Goal: Navigation & Orientation: Find specific page/section

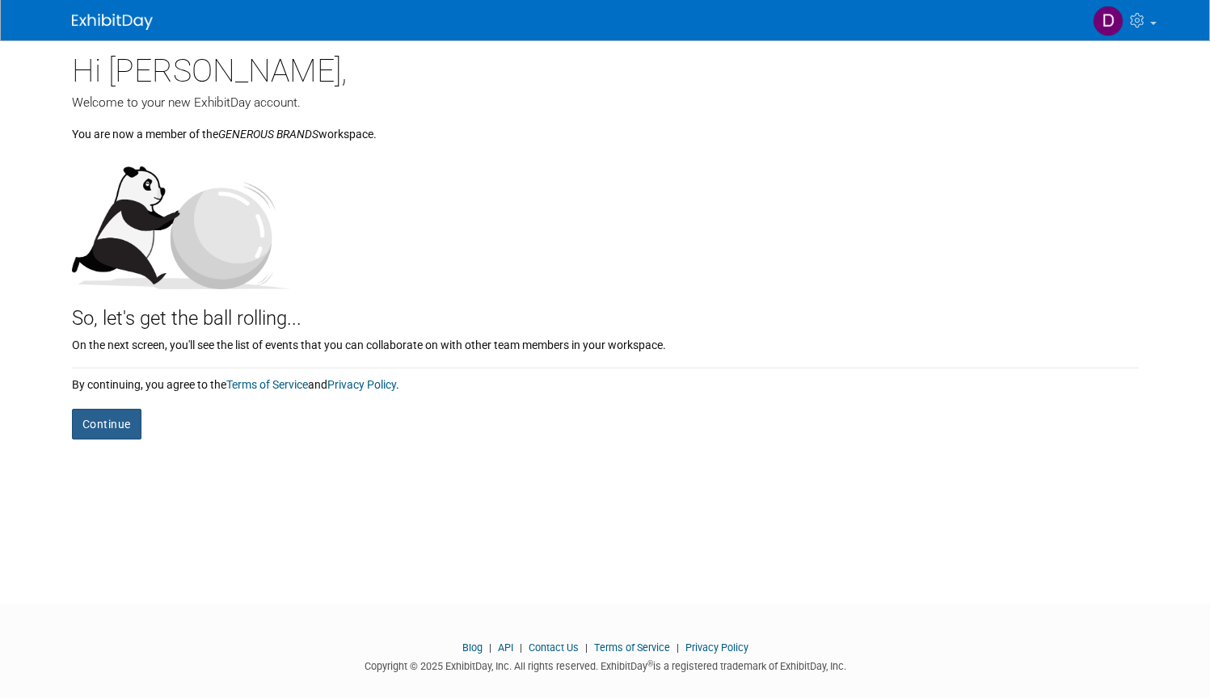
click at [121, 423] on button "Continue" at bounding box center [107, 424] width 70 height 31
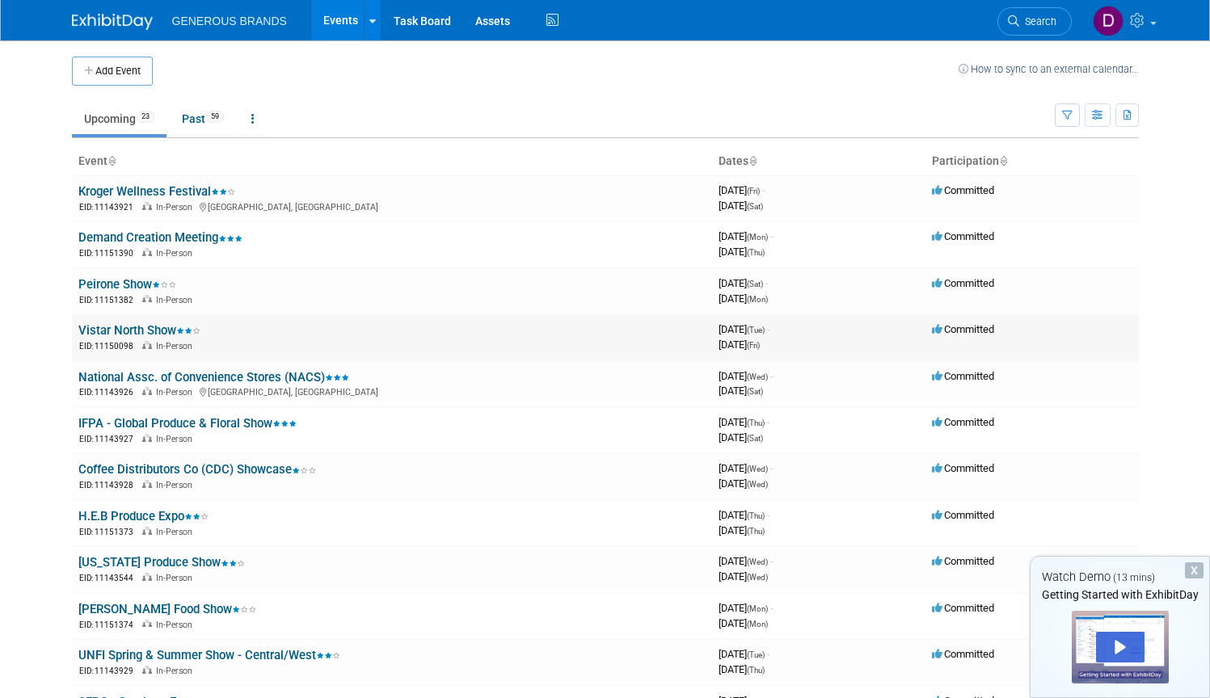
click at [122, 323] on link "Vistar North Show" at bounding box center [139, 330] width 122 height 15
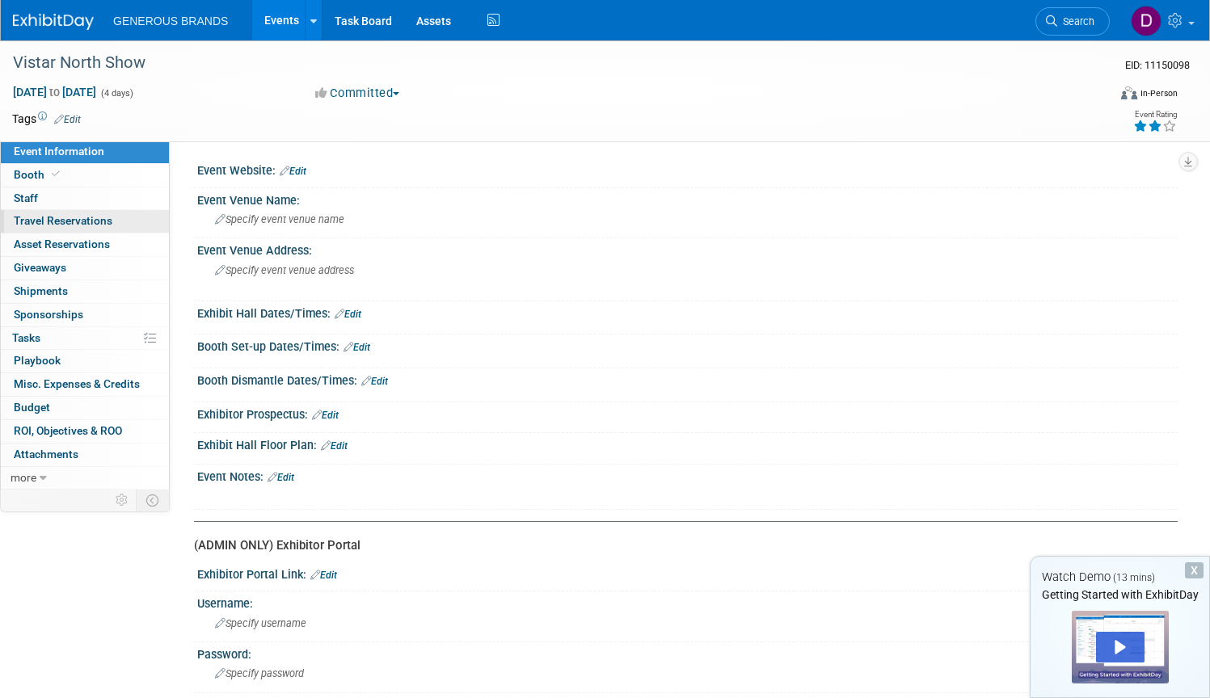
click at [61, 219] on span "Travel Reservations 0" at bounding box center [63, 220] width 99 height 13
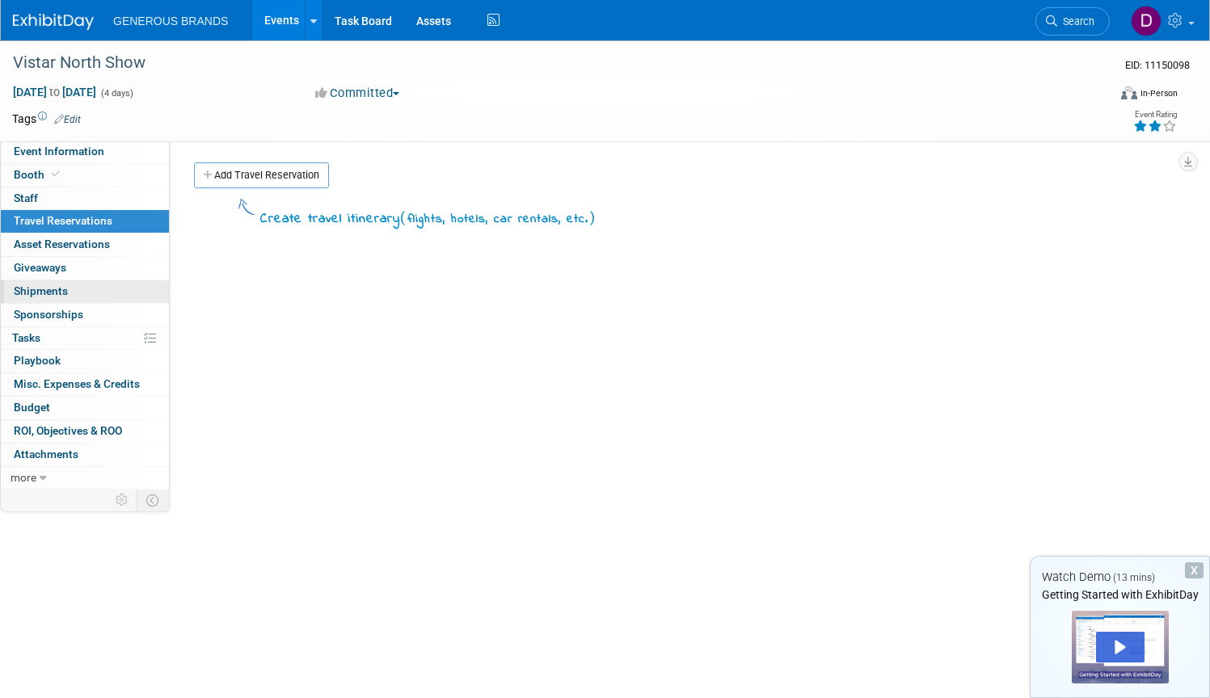
click at [52, 280] on link "0 Shipments 0" at bounding box center [85, 291] width 168 height 23
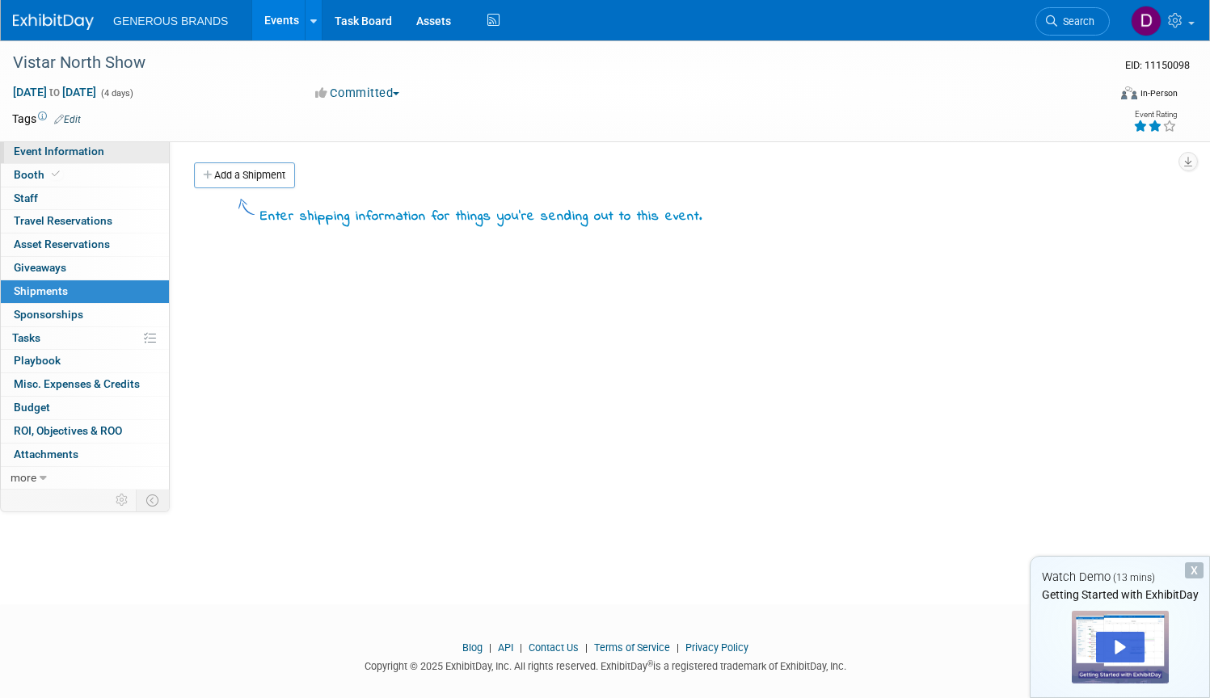
click at [48, 149] on span "Event Information" at bounding box center [59, 151] width 91 height 13
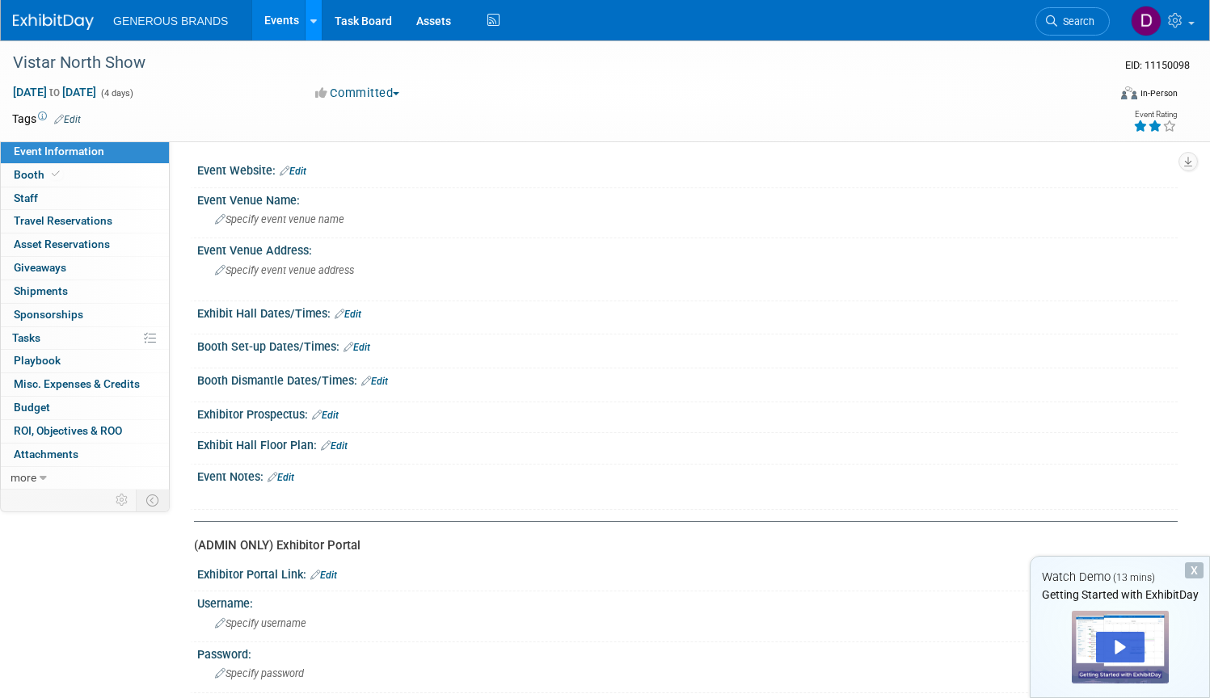
click at [310, 20] on icon at bounding box center [313, 21] width 6 height 11
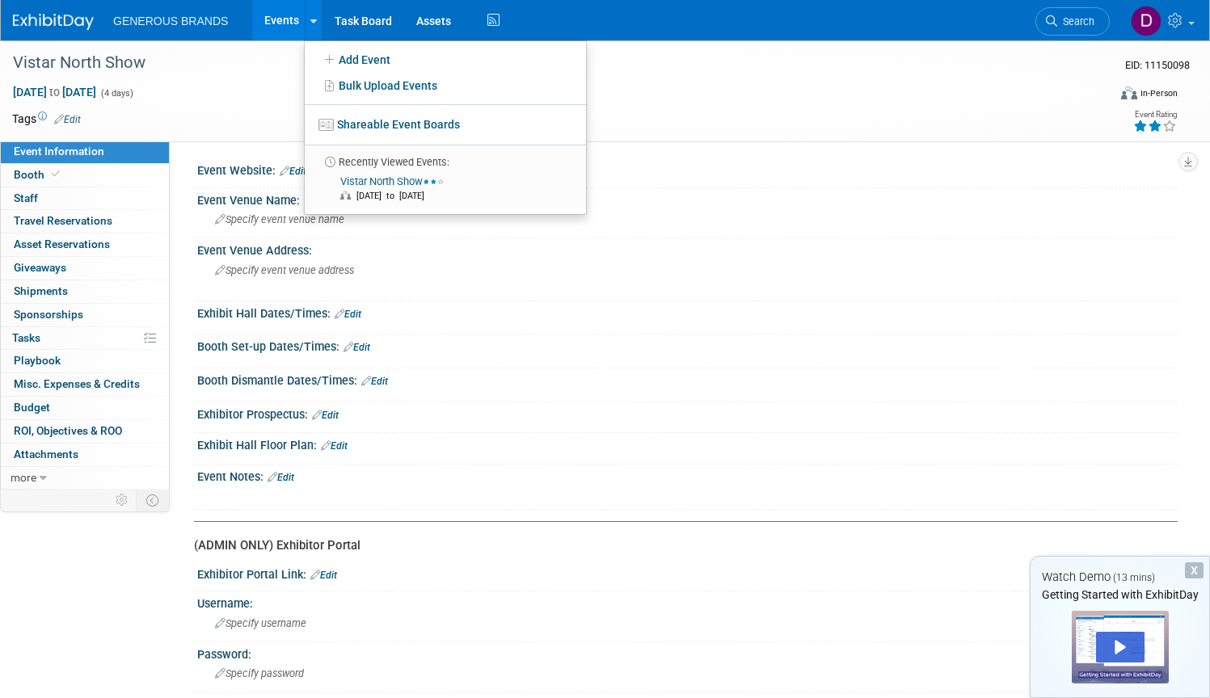
click at [246, 15] on li "GENEROUS BRANDS" at bounding box center [182, 14] width 138 height 23
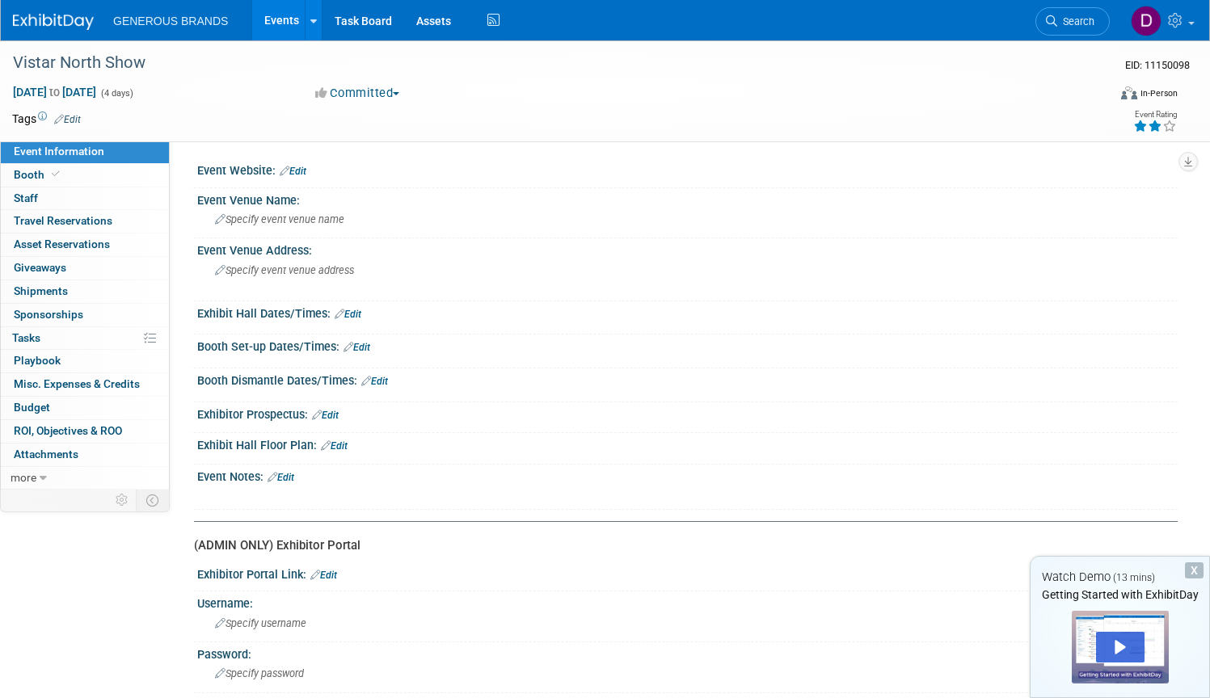
click at [271, 15] on link "Events" at bounding box center [281, 20] width 59 height 40
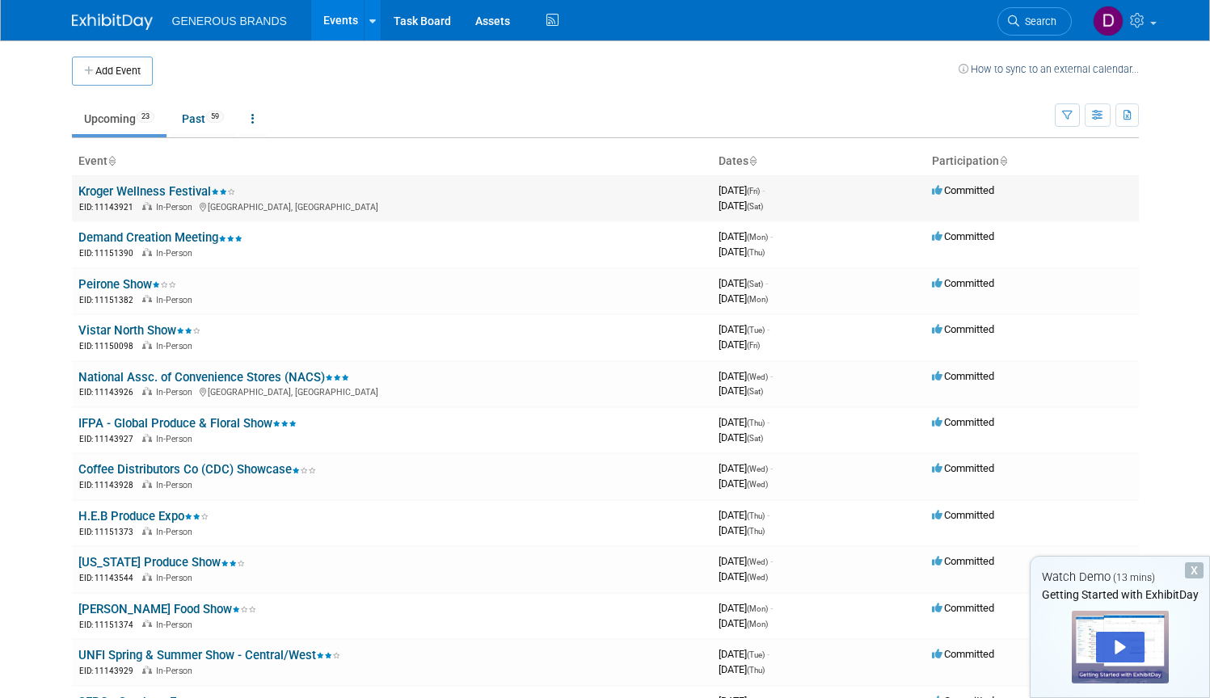
click at [172, 190] on link "Kroger Wellness Festival" at bounding box center [156, 191] width 157 height 15
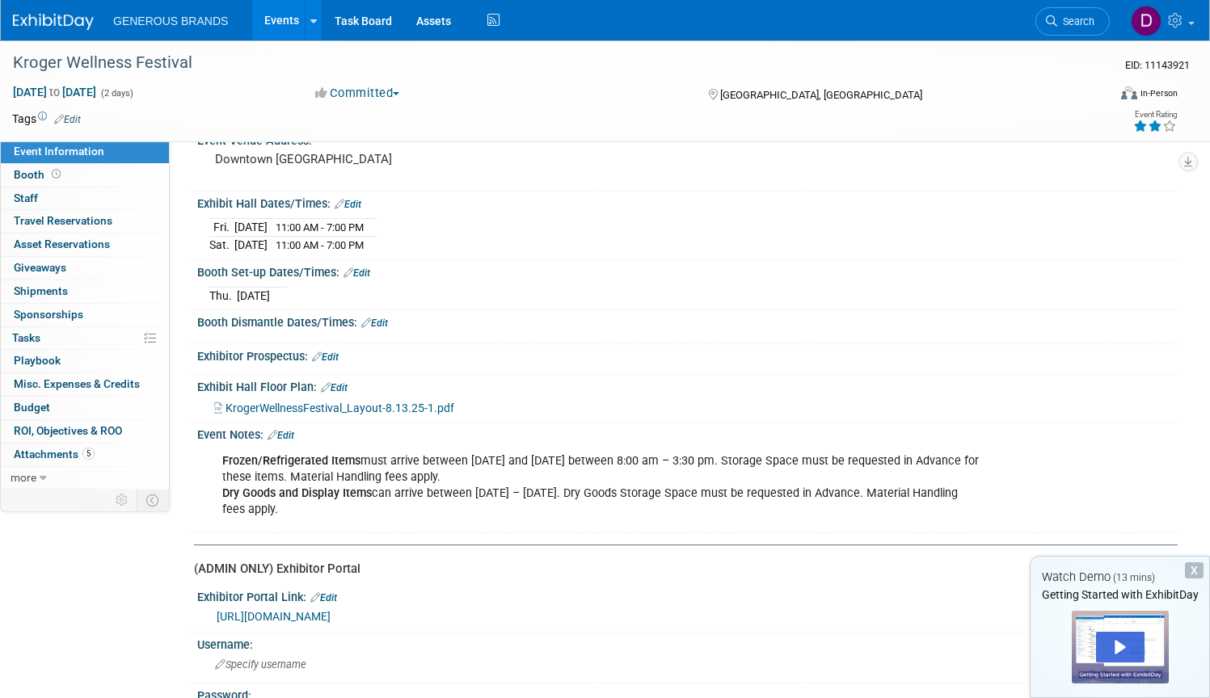
scroll to position [228, 0]
